Goal: Navigation & Orientation: Find specific page/section

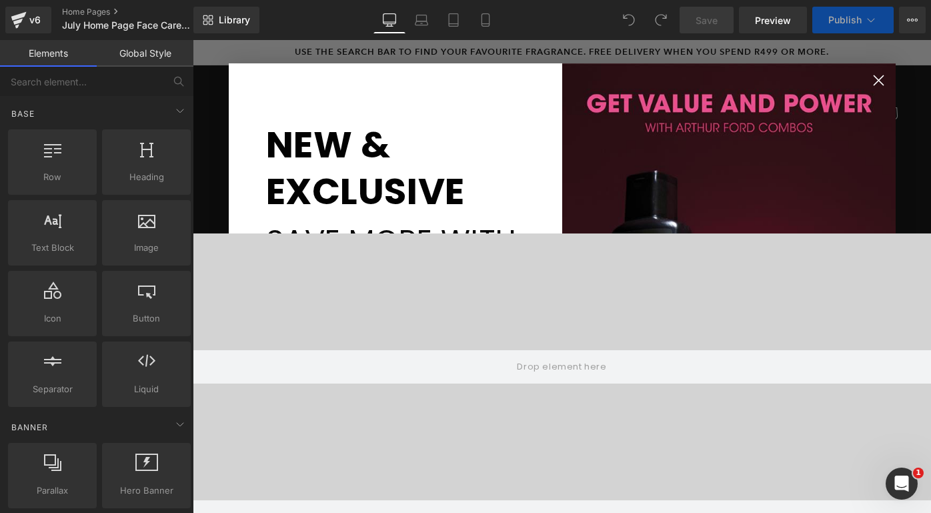
click at [877, 79] on icon "Close dialog" at bounding box center [878, 79] width 9 height 9
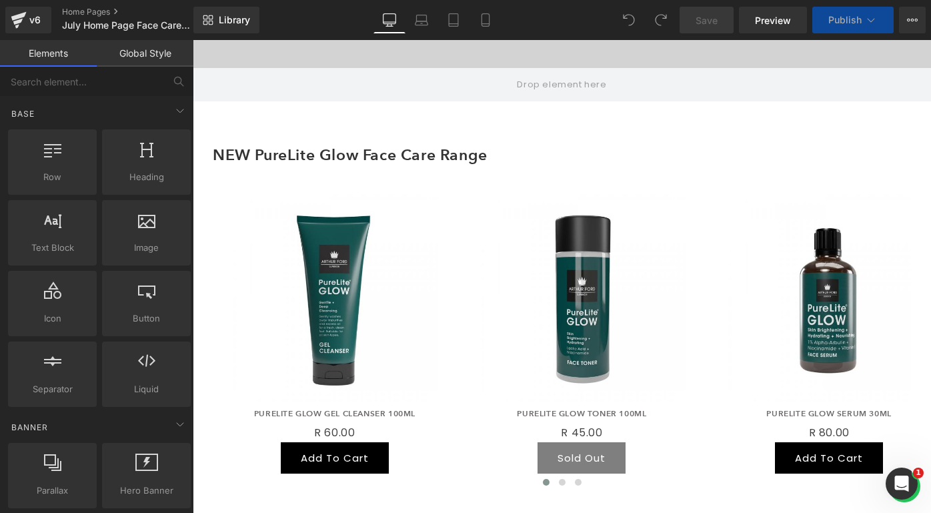
scroll to position [441, 0]
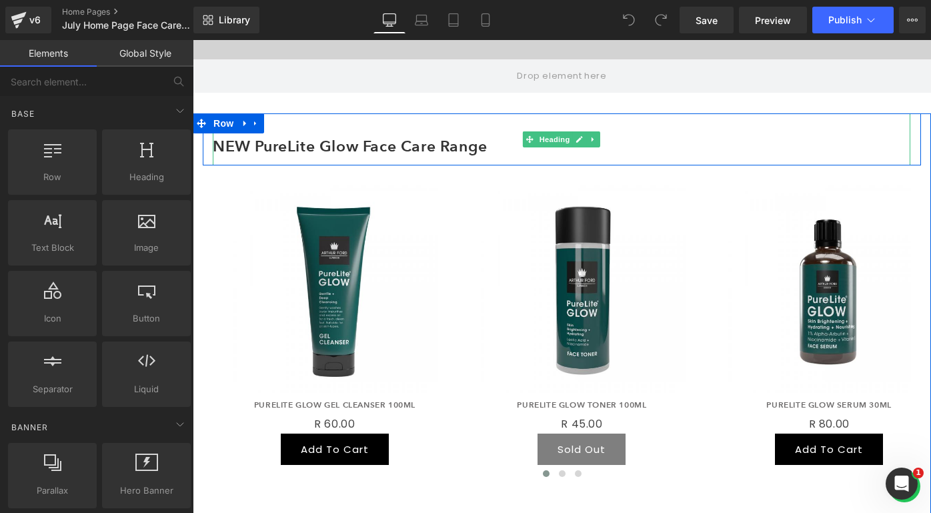
click at [388, 151] on h3 "NEW PureLite Glow Face Care Range" at bounding box center [562, 146] width 698 height 39
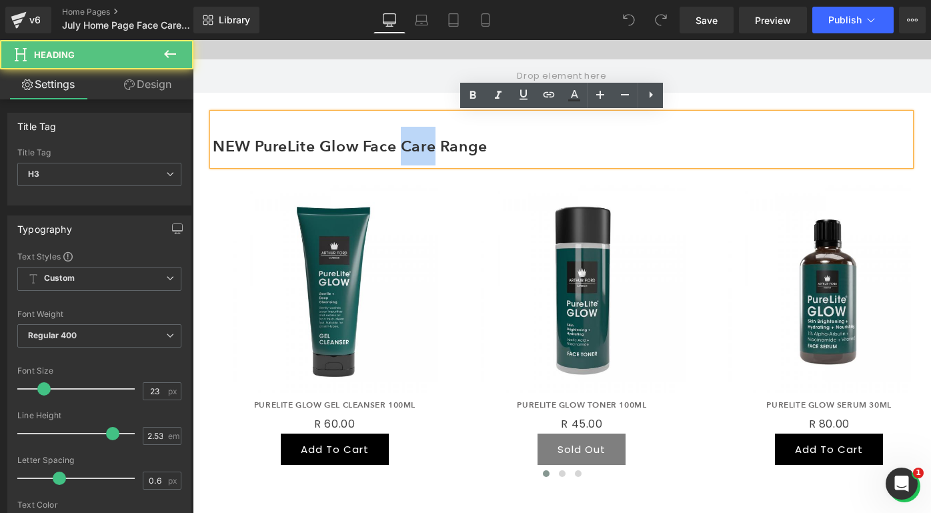
click at [388, 151] on h3 "NEW PureLite Glow Face Care Range" at bounding box center [562, 146] width 698 height 39
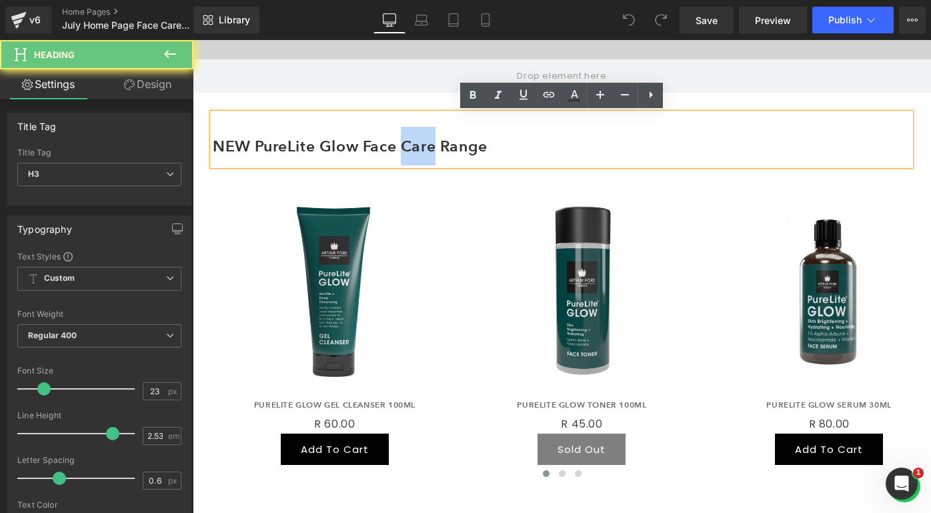
click at [388, 151] on h3 "NEW PureLite Glow Face Care Range" at bounding box center [562, 146] width 698 height 39
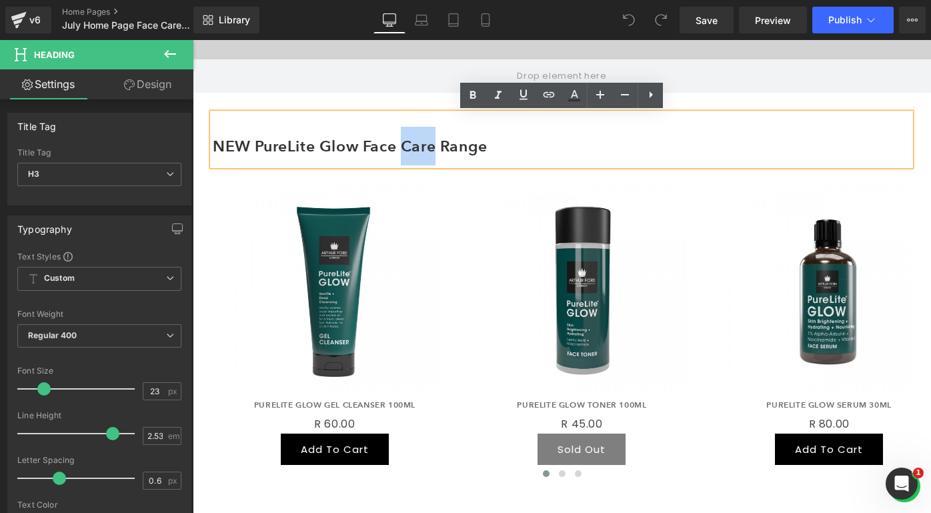
copy h3 "NEW PureLite Glow Face Care Range"
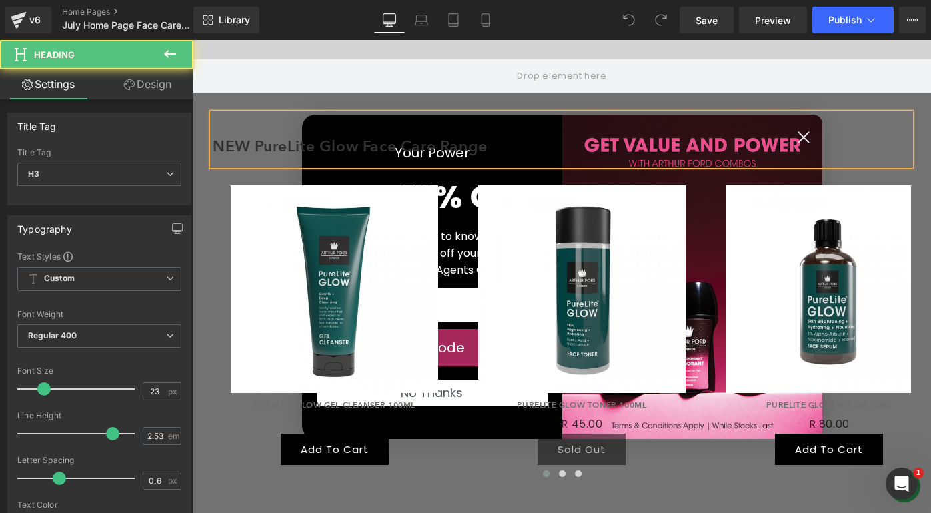
click at [802, 137] on h3 "NEW PureLite Glow Face Care Range" at bounding box center [562, 146] width 698 height 39
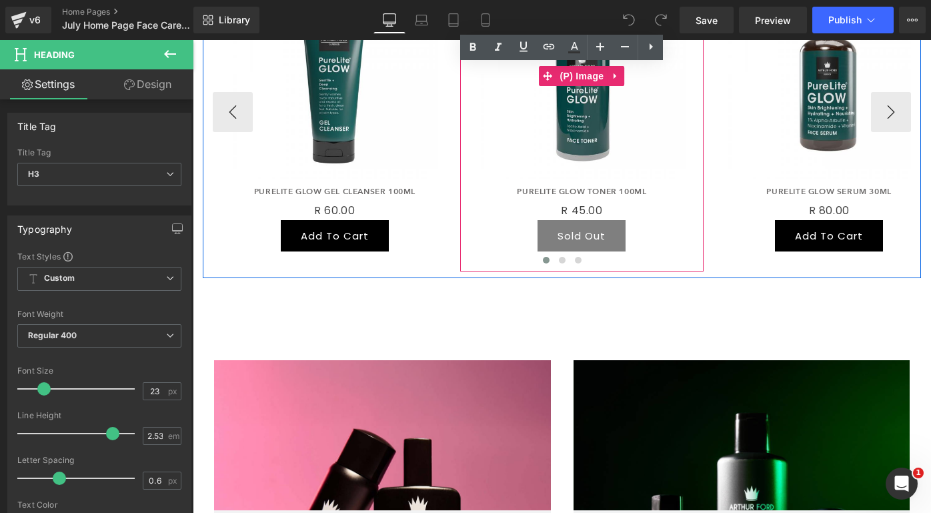
scroll to position [722, 0]
